Goal: Task Accomplishment & Management: Manage account settings

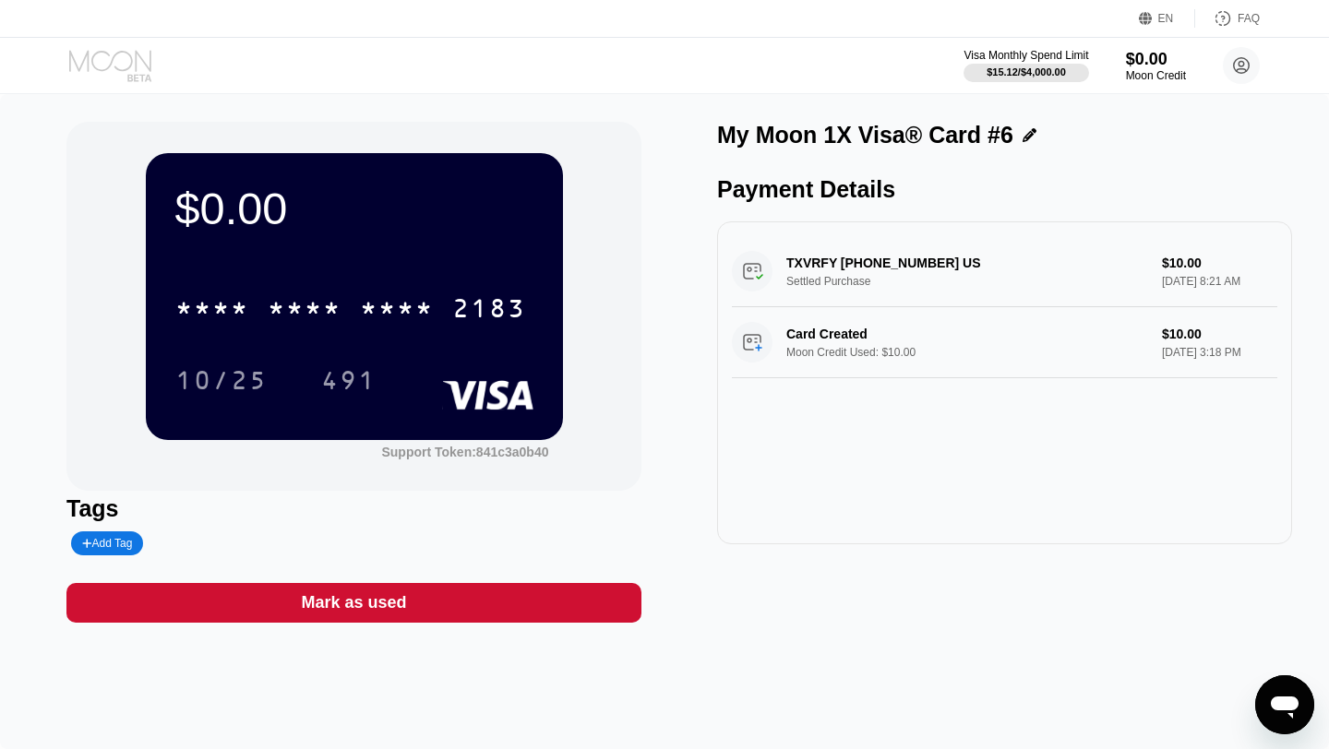
click at [108, 71] on icon at bounding box center [112, 66] width 86 height 32
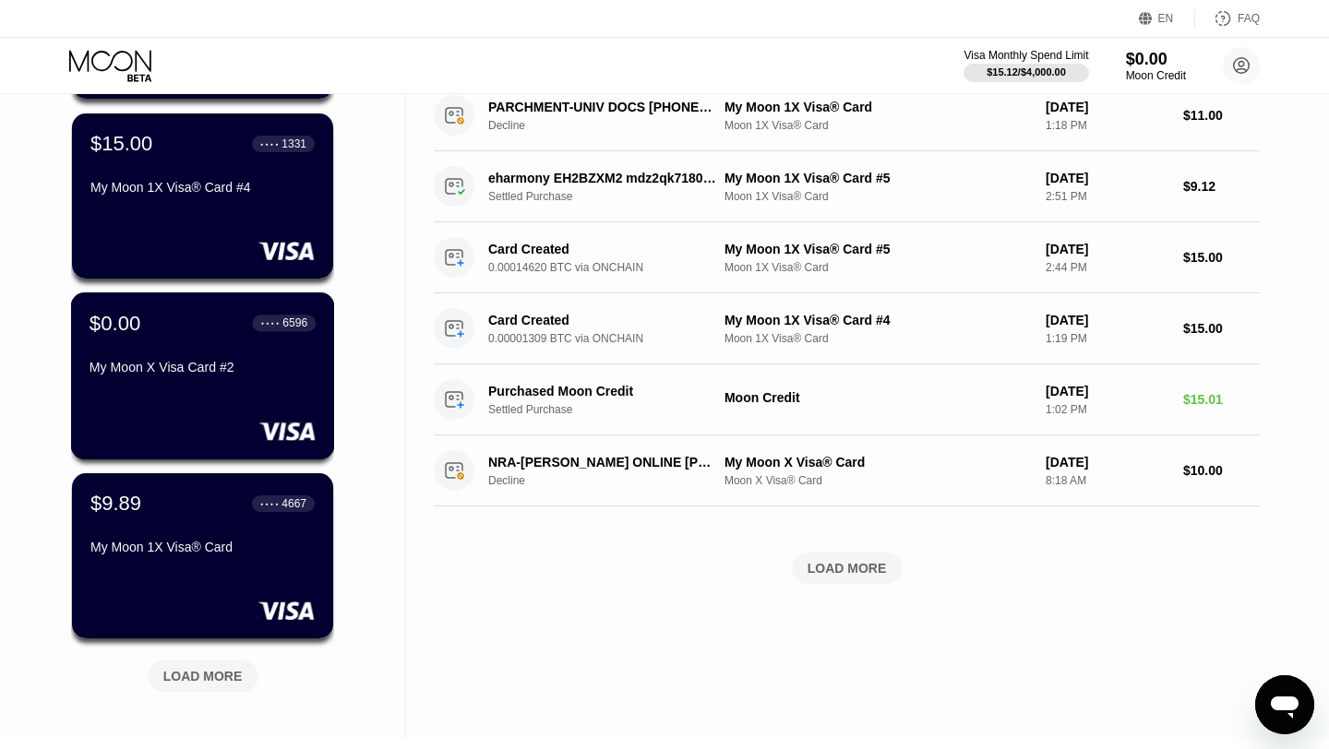
scroll to position [484, 0]
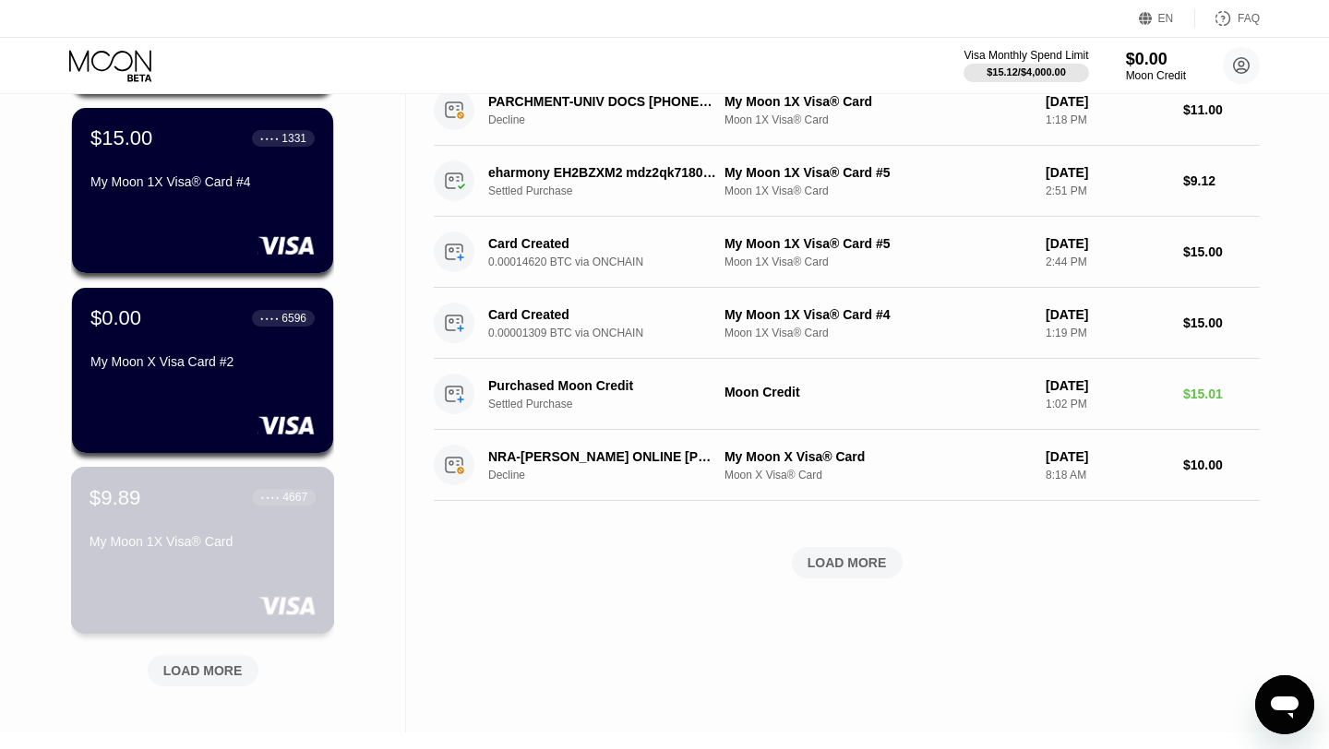
click at [197, 518] on div "$9.89 ● ● ● ● 4667 My Moon 1X Visa® Card" at bounding box center [203, 520] width 226 height 71
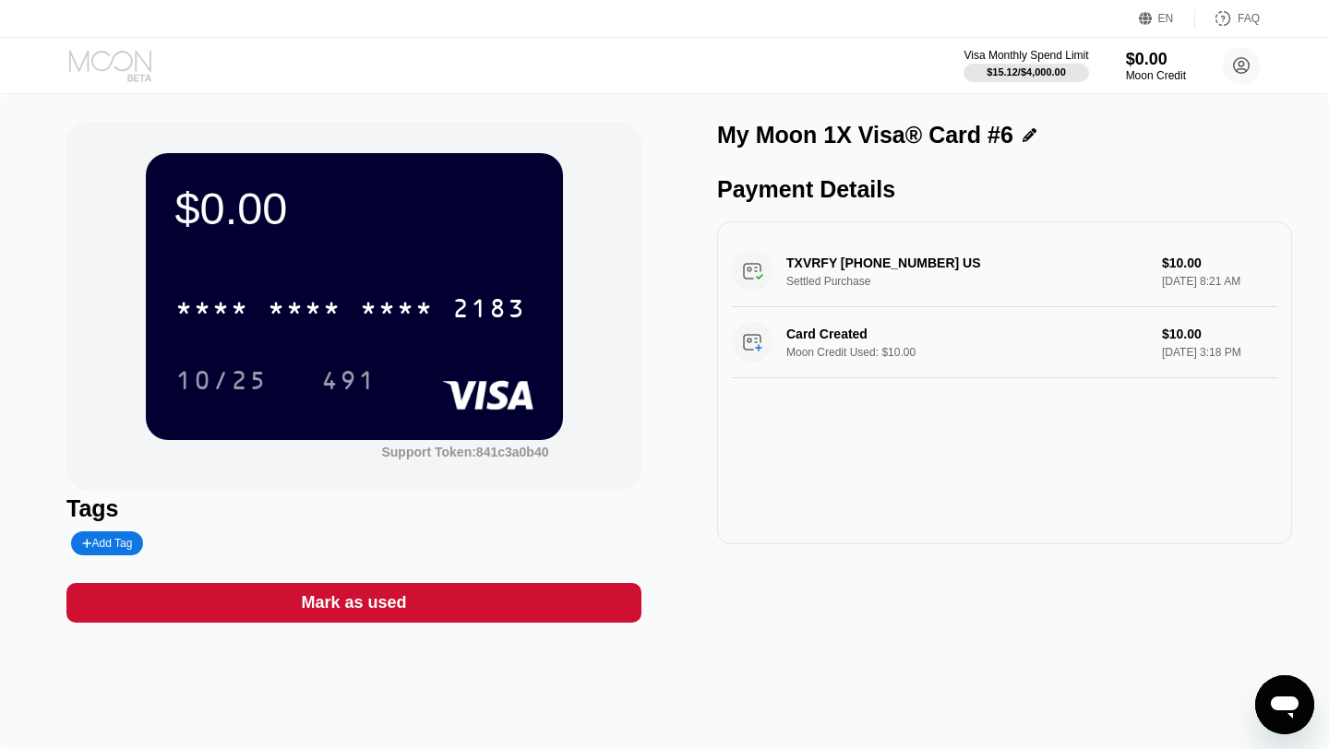
click at [105, 67] on icon at bounding box center [112, 66] width 86 height 32
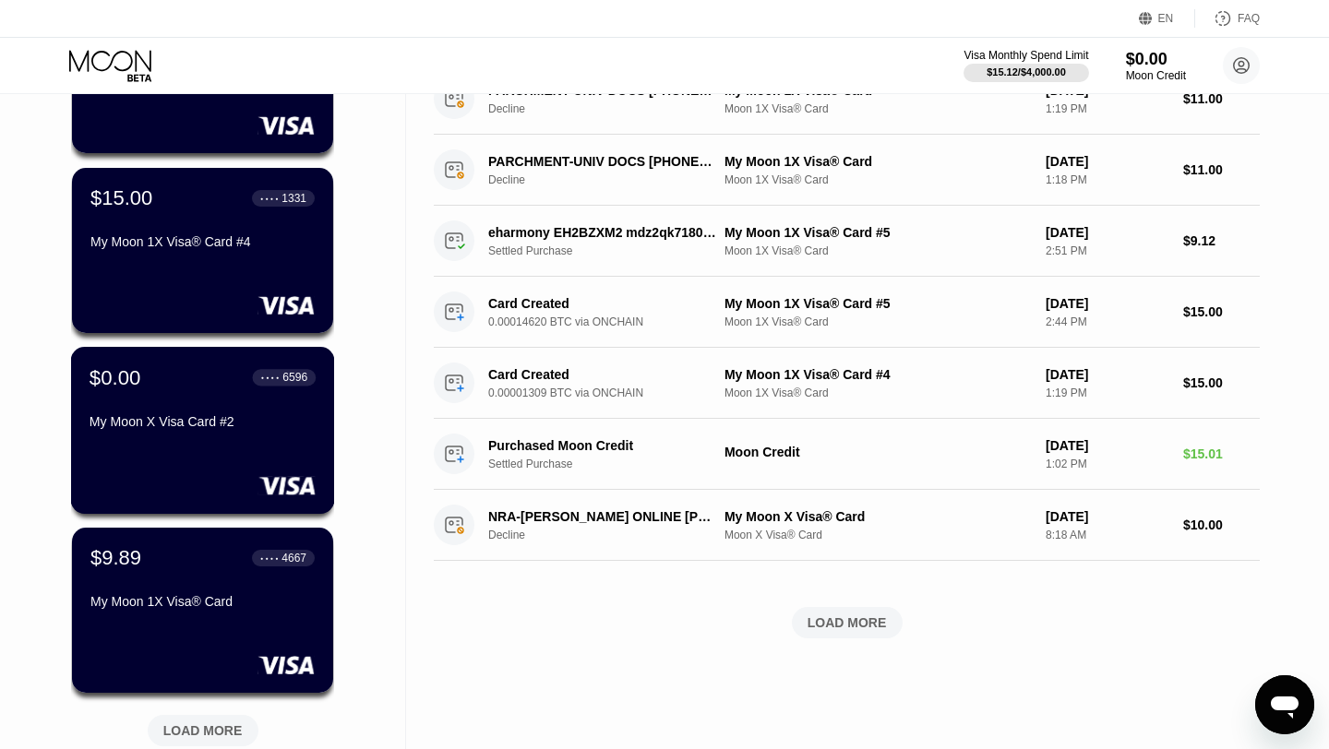
scroll to position [496, 0]
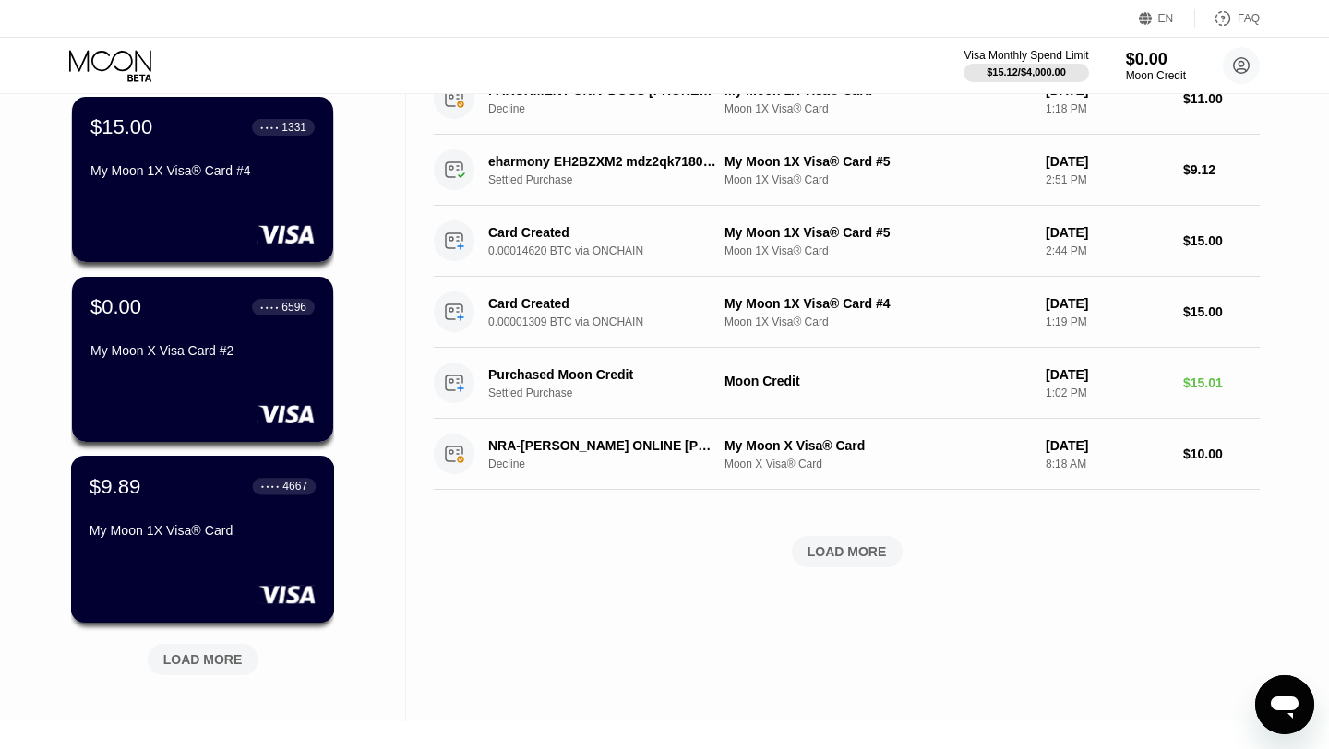
click at [155, 514] on div "$9.89 ● ● ● ● 4667 My Moon 1X Visa® Card" at bounding box center [203, 509] width 226 height 71
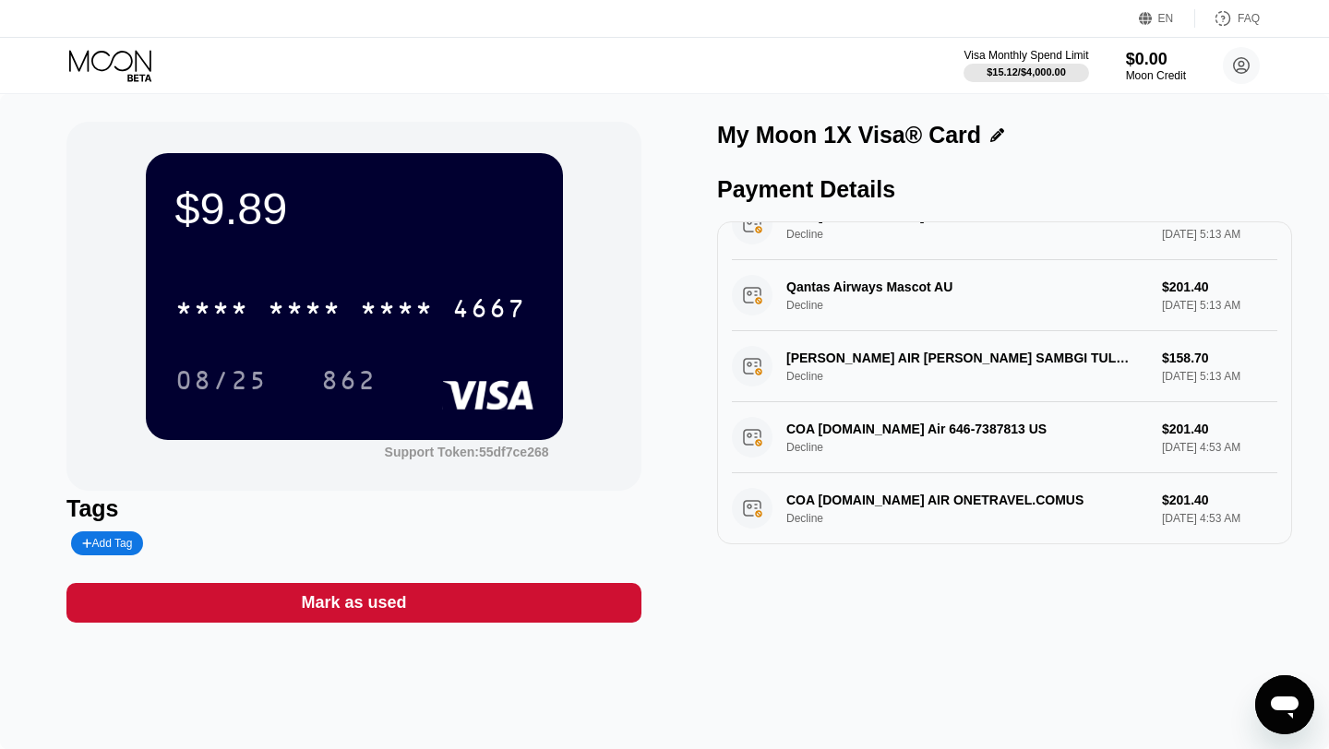
scroll to position [508, 0]
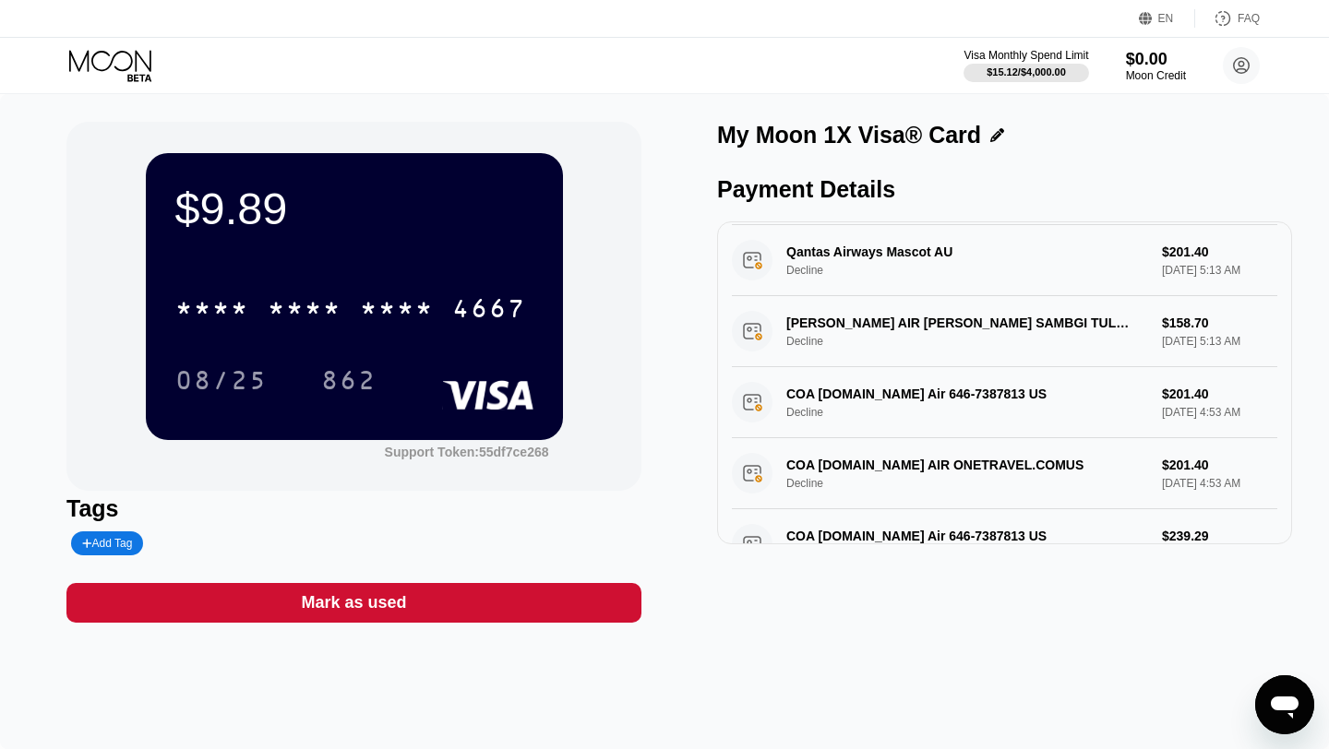
click at [114, 66] on icon at bounding box center [112, 66] width 86 height 32
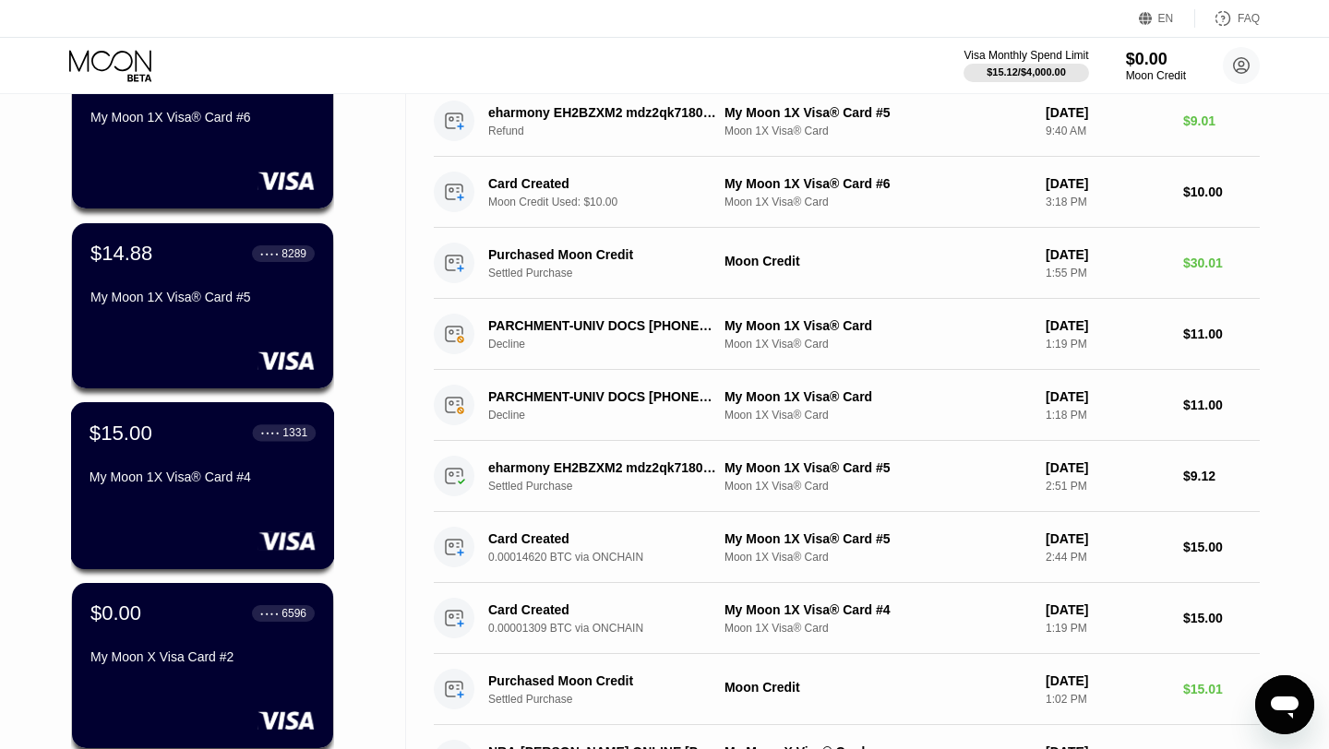
scroll to position [185, 0]
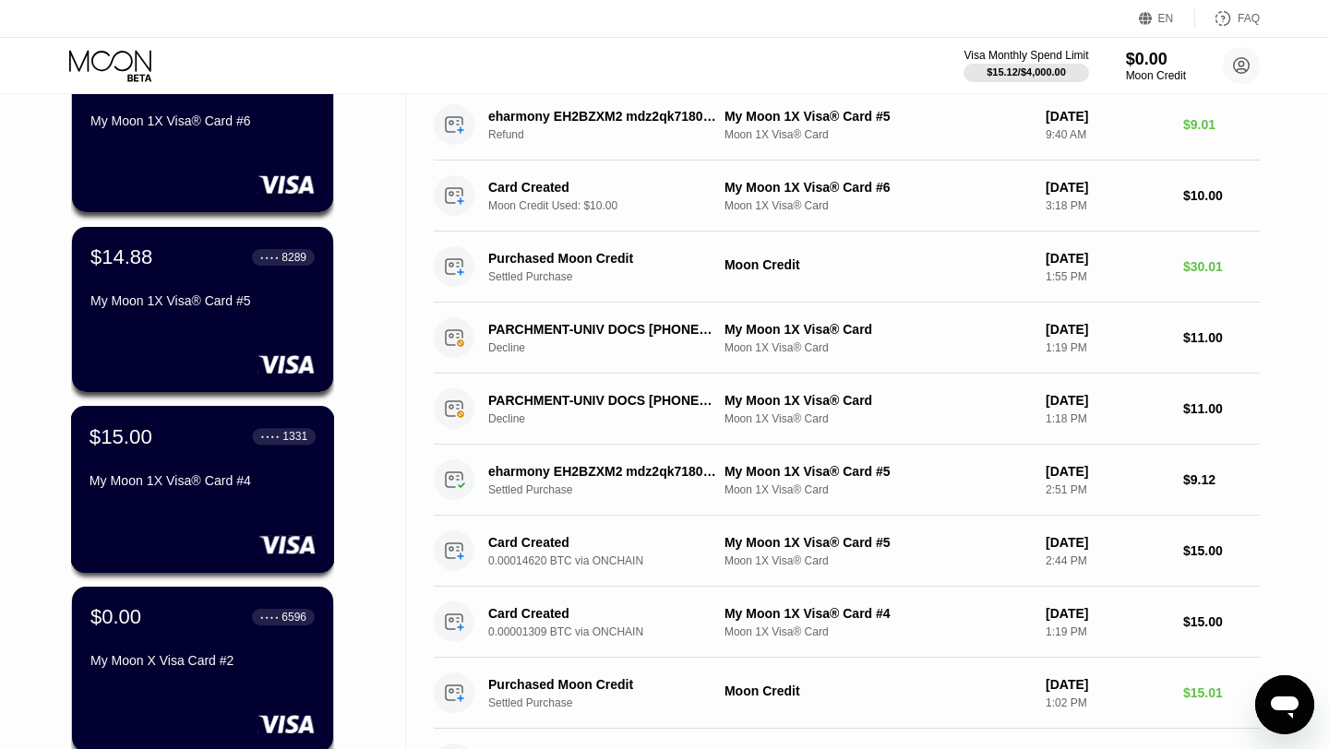
click at [182, 483] on div "My Moon 1X Visa® Card #4" at bounding box center [203, 480] width 226 height 15
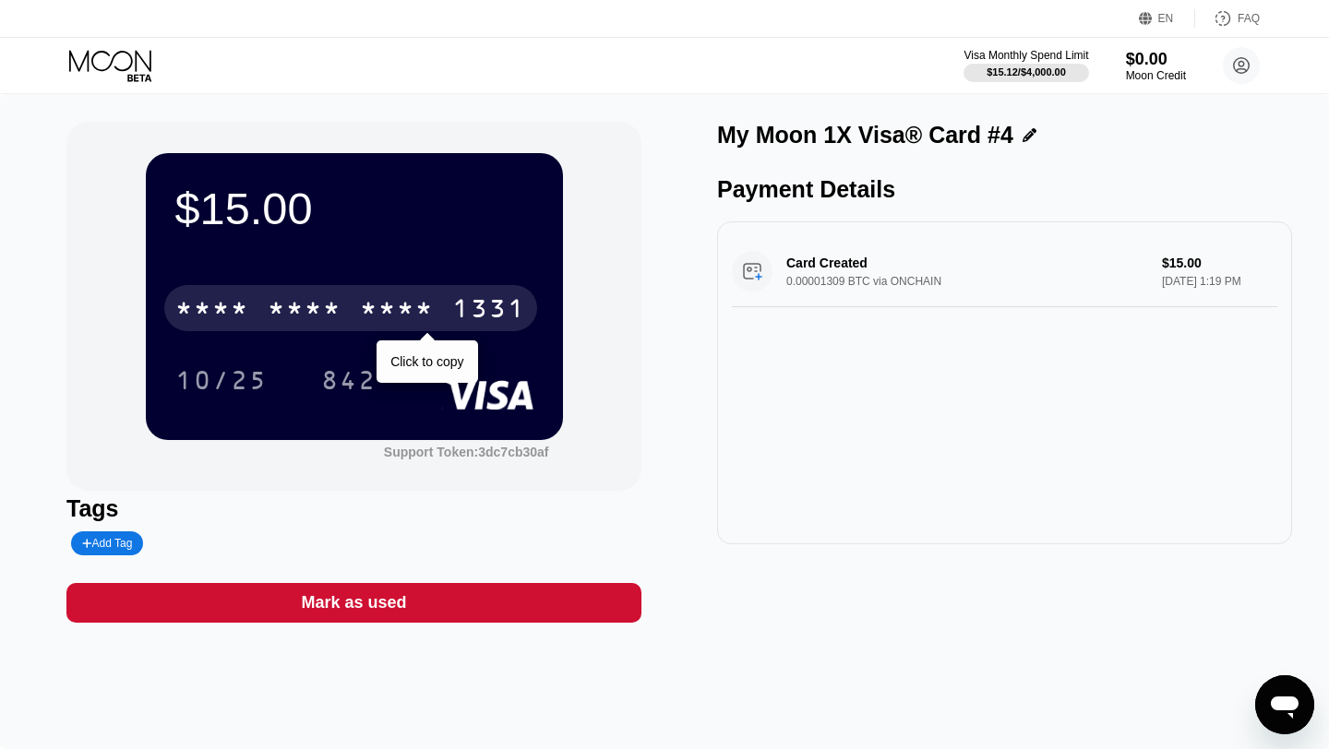
click at [356, 301] on div "* * * * * * * * * * * * 1331" at bounding box center [350, 308] width 373 height 46
